Goal: Ask a question

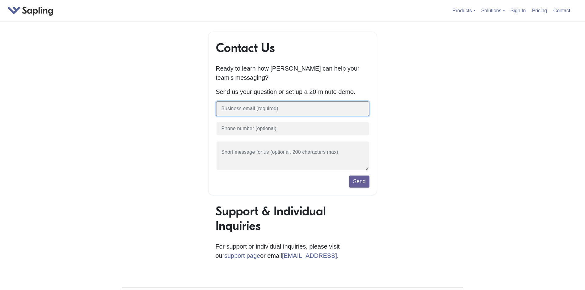
click at [277, 114] on input "text" at bounding box center [293, 108] width 154 height 15
type input "[PERSON_NAME]"
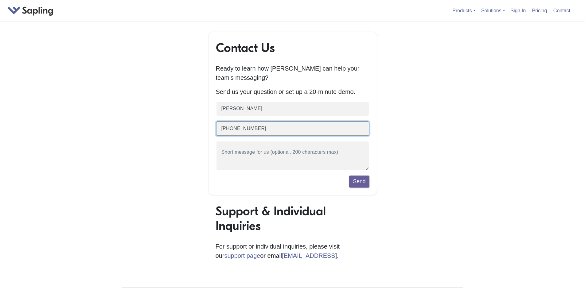
type input "[PHONE_NUMBER]"
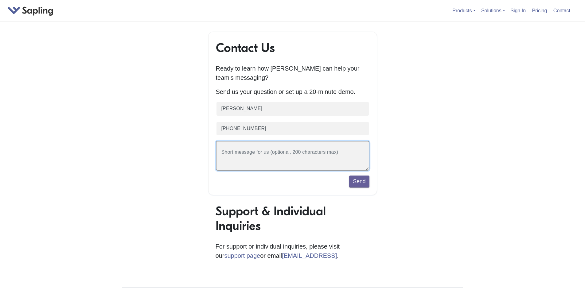
click at [266, 153] on textarea at bounding box center [293, 156] width 154 height 30
type textarea "Hello! I'm interested in the nonprofit discount"
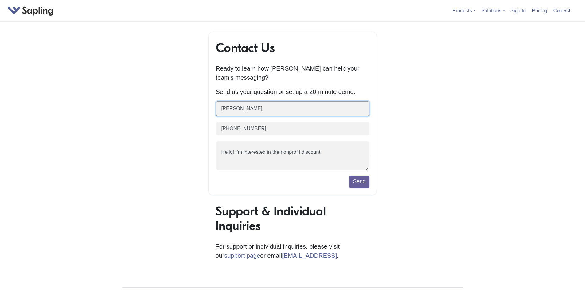
click at [314, 111] on input "[PERSON_NAME]" at bounding box center [293, 108] width 154 height 15
type input "[PERSON_NAME][EMAIL_ADDRESS][DOMAIN_NAME]"
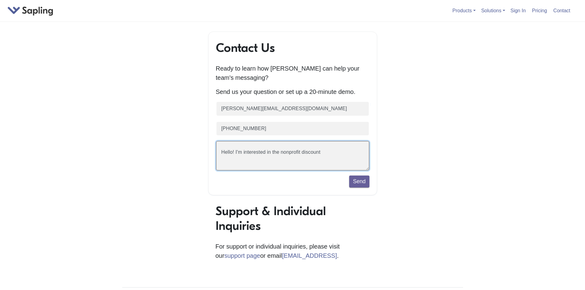
click at [347, 158] on textarea "Hello! I'm interested in the nonprofit discount" at bounding box center [293, 156] width 154 height 30
click at [275, 160] on textarea "Hello! I'm interested in the nonprofit discount, I made a few tests and the too…" at bounding box center [293, 156] width 154 height 30
click at [275, 161] on textarea "Hello! I'm interested in the nonprofit discount, I made a few tests and the too…" at bounding box center [293, 156] width 154 height 30
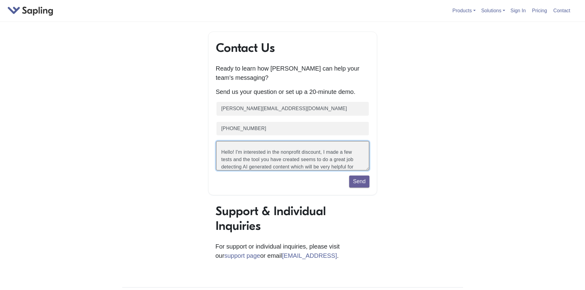
click at [304, 153] on textarea "Hello! I'm interested in the nonprofit discount, I made a few tests and the too…" at bounding box center [293, 156] width 154 height 30
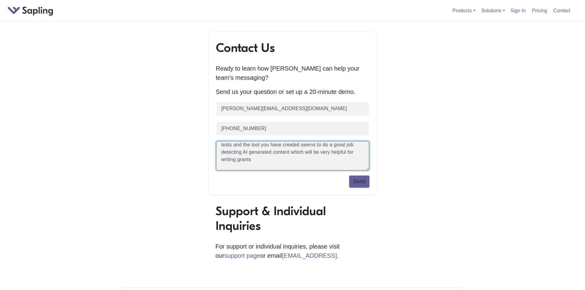
type textarea "Hello! I'm interested in the nonprofit discount, I made a few tests and the too…"
click at [360, 184] on button "Send" at bounding box center [359, 182] width 20 height 12
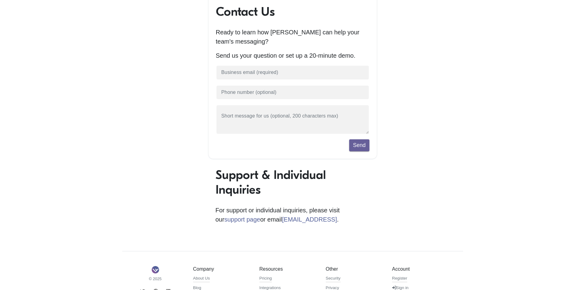
scroll to position [57, 0]
